Goal: Task Accomplishment & Management: Use online tool/utility

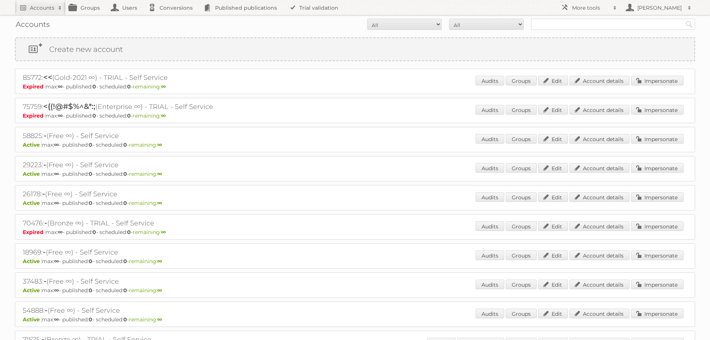
click at [557, 18] on div "Accounts All Active Expired Pending All Paid Trials Self service Search" at bounding box center [355, 24] width 680 height 19
click at [556, 26] on input "text" at bounding box center [613, 24] width 164 height 11
type input "[PERSON_NAME]"
click at [684, 19] on input "Search" at bounding box center [689, 24] width 11 height 11
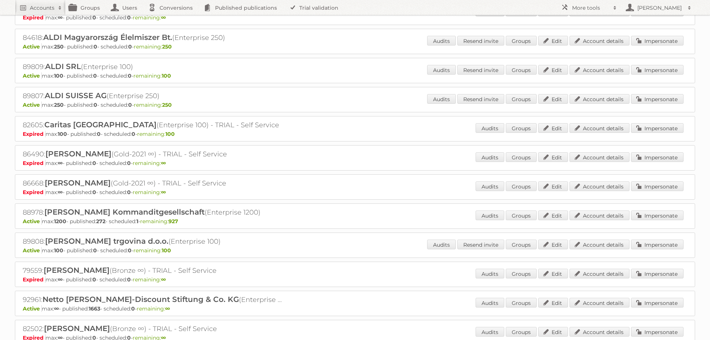
scroll to position [75, 0]
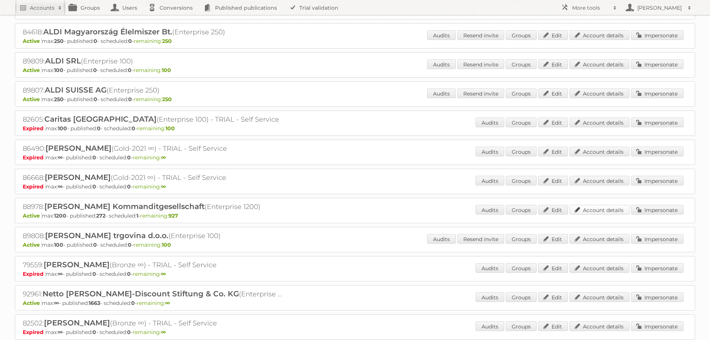
click at [593, 209] on link "Account details" at bounding box center [600, 210] width 60 height 10
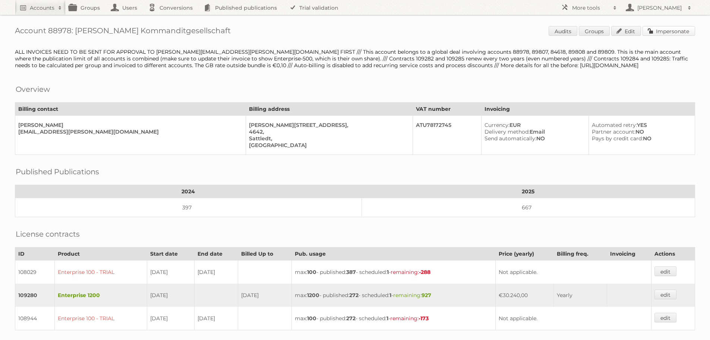
click at [663, 28] on link "Impersonate" at bounding box center [669, 31] width 53 height 10
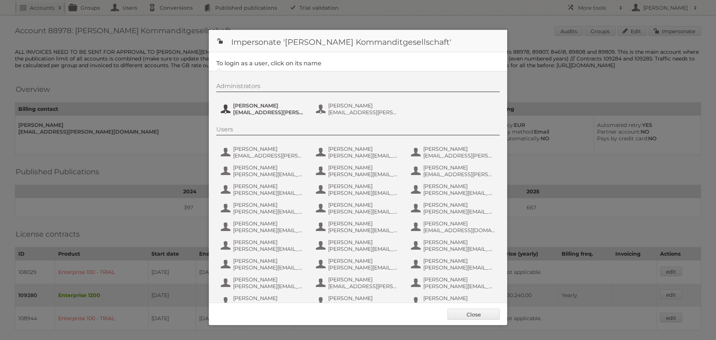
click at [263, 106] on span "Lukas Rosenbichler" at bounding box center [269, 105] width 72 height 7
